Goal: Task Accomplishment & Management: Manage account settings

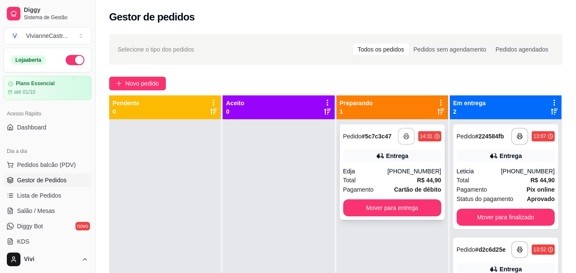
click at [389, 165] on div "**********" at bounding box center [392, 173] width 105 height 96
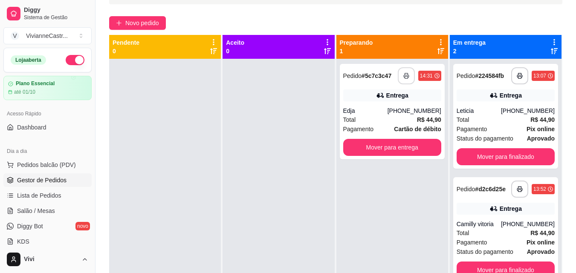
scroll to position [59, 0]
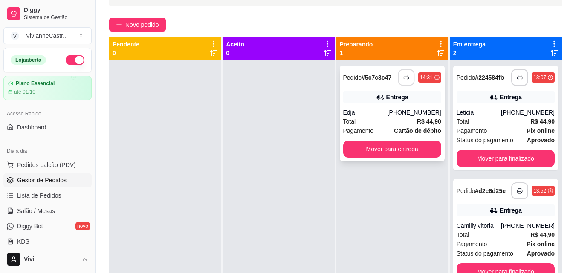
click at [404, 79] on icon "button" at bounding box center [406, 78] width 5 height 2
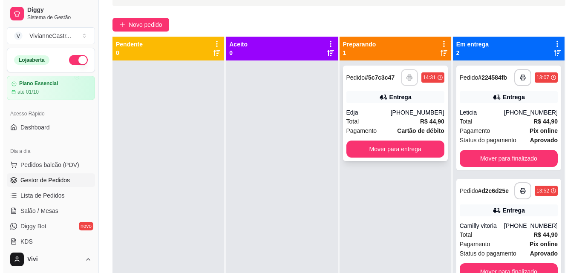
scroll to position [0, 0]
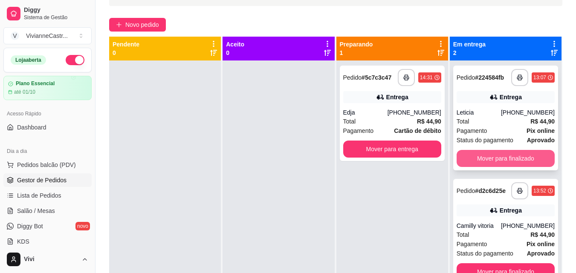
click at [498, 158] on button "Mover para finalizado" at bounding box center [506, 158] width 98 height 17
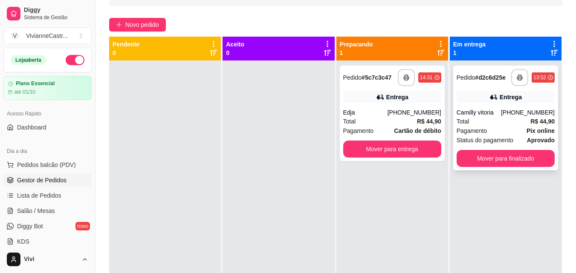
click at [503, 108] on div "**********" at bounding box center [505, 118] width 105 height 105
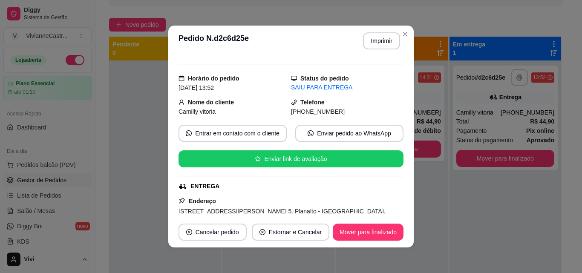
scroll to position [39, 0]
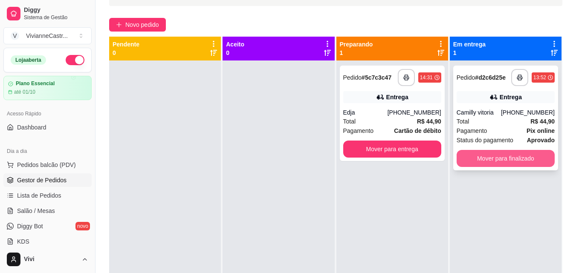
click at [510, 159] on button "Mover para finalizado" at bounding box center [506, 158] width 98 height 17
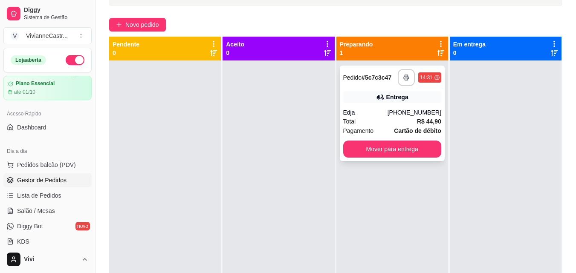
click at [379, 78] on strong "# 5c7c3c47" at bounding box center [377, 77] width 30 height 7
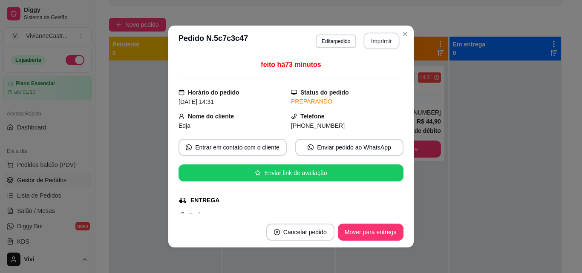
click at [379, 39] on button "Imprimir" at bounding box center [382, 41] width 36 height 17
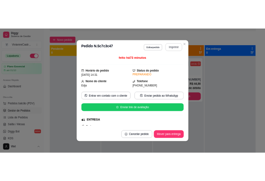
scroll to position [0, 0]
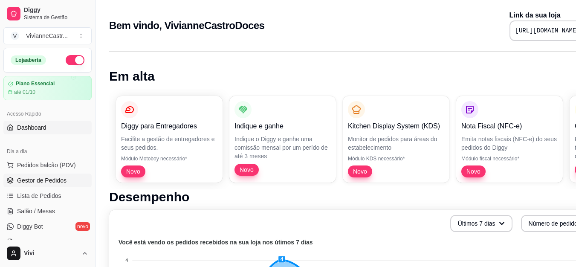
click at [49, 177] on span "Gestor de Pedidos" at bounding box center [41, 180] width 49 height 9
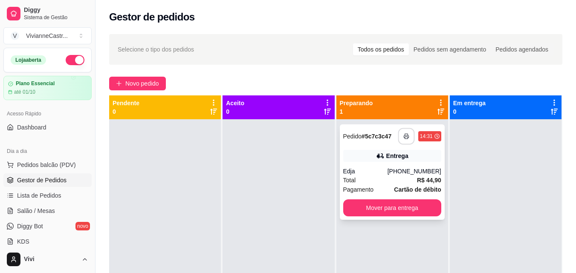
click at [405, 137] on rect "button" at bounding box center [406, 138] width 3 height 2
click at [403, 137] on icon "button" at bounding box center [406, 136] width 6 height 6
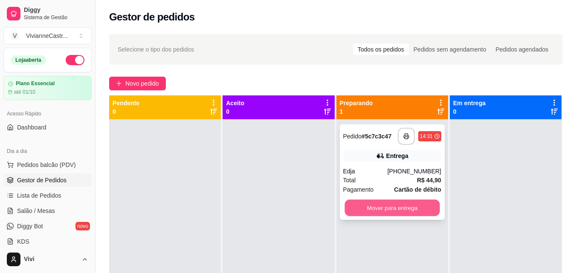
click at [400, 208] on button "Mover para entrega" at bounding box center [392, 208] width 95 height 17
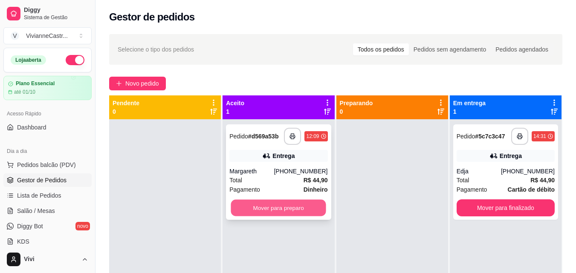
click at [282, 212] on button "Mover para preparo" at bounding box center [278, 208] width 95 height 17
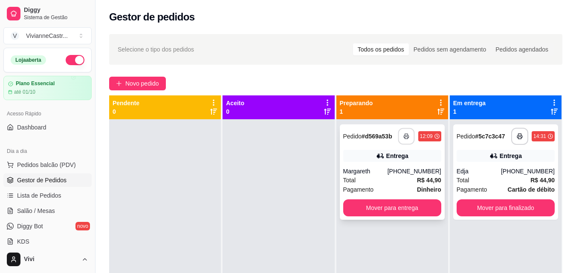
click at [398, 138] on button "button" at bounding box center [406, 136] width 17 height 17
click at [404, 137] on icon "button" at bounding box center [406, 137] width 5 height 2
click at [405, 137] on rect "button" at bounding box center [406, 138] width 3 height 2
click at [403, 136] on icon "button" at bounding box center [406, 136] width 6 height 6
click at [401, 141] on button "button" at bounding box center [406, 136] width 17 height 17
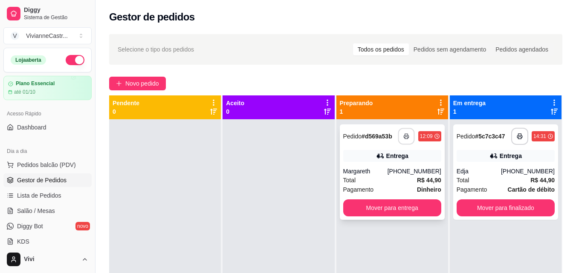
click at [403, 136] on icon "button" at bounding box center [406, 136] width 6 height 6
